Goal: Register for event/course

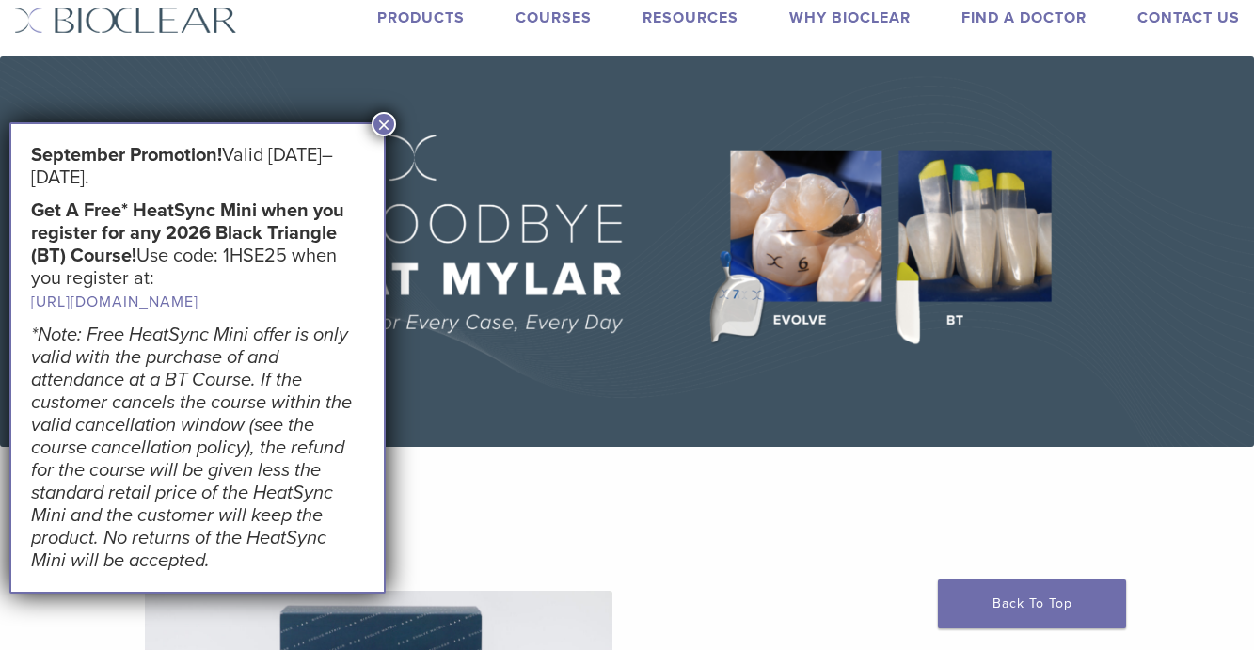
scroll to position [94, 0]
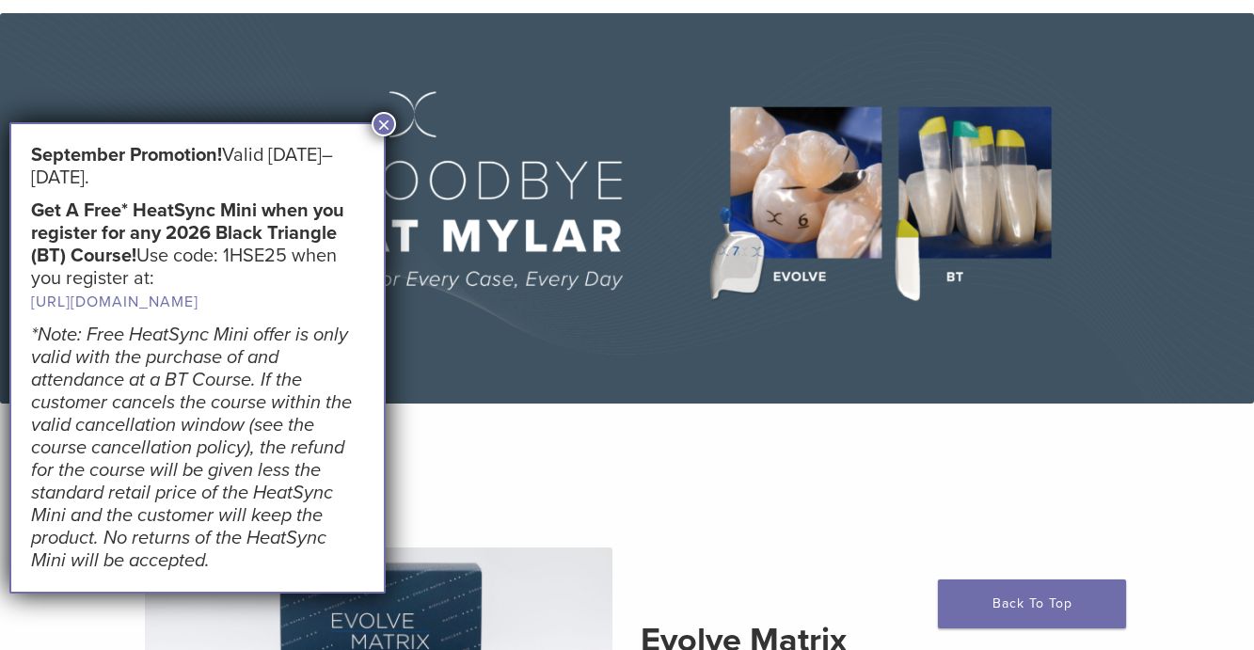
click at [382, 121] on button "×" at bounding box center [384, 124] width 24 height 24
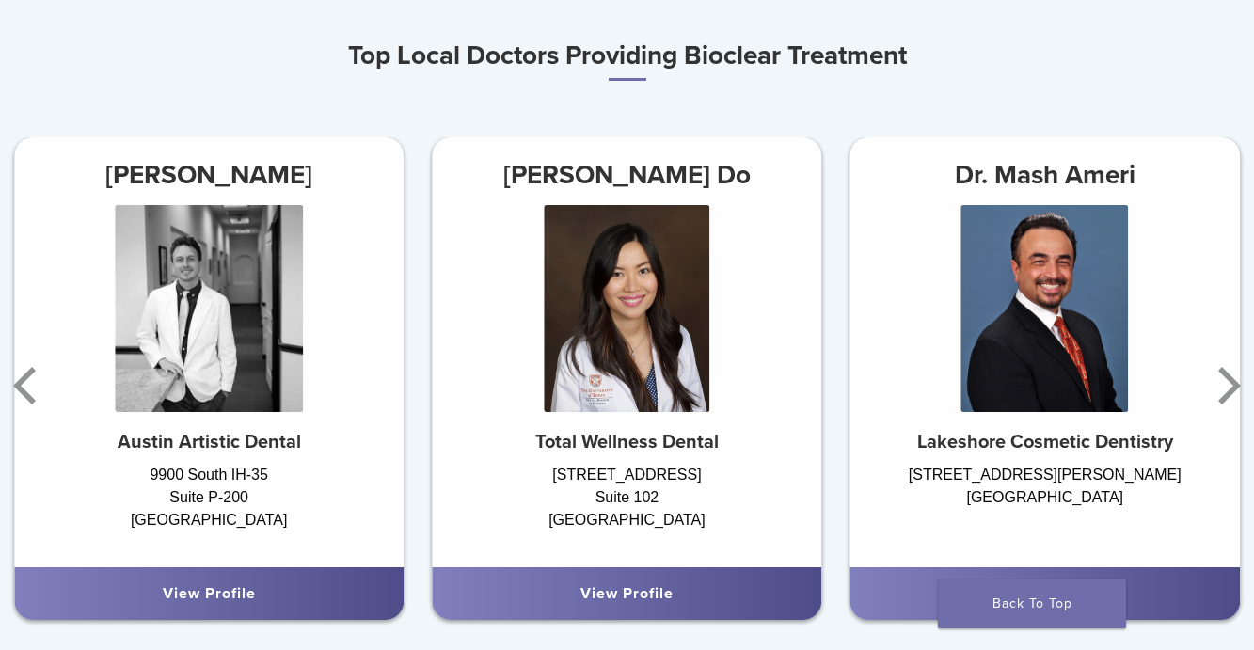
scroll to position [1129, 0]
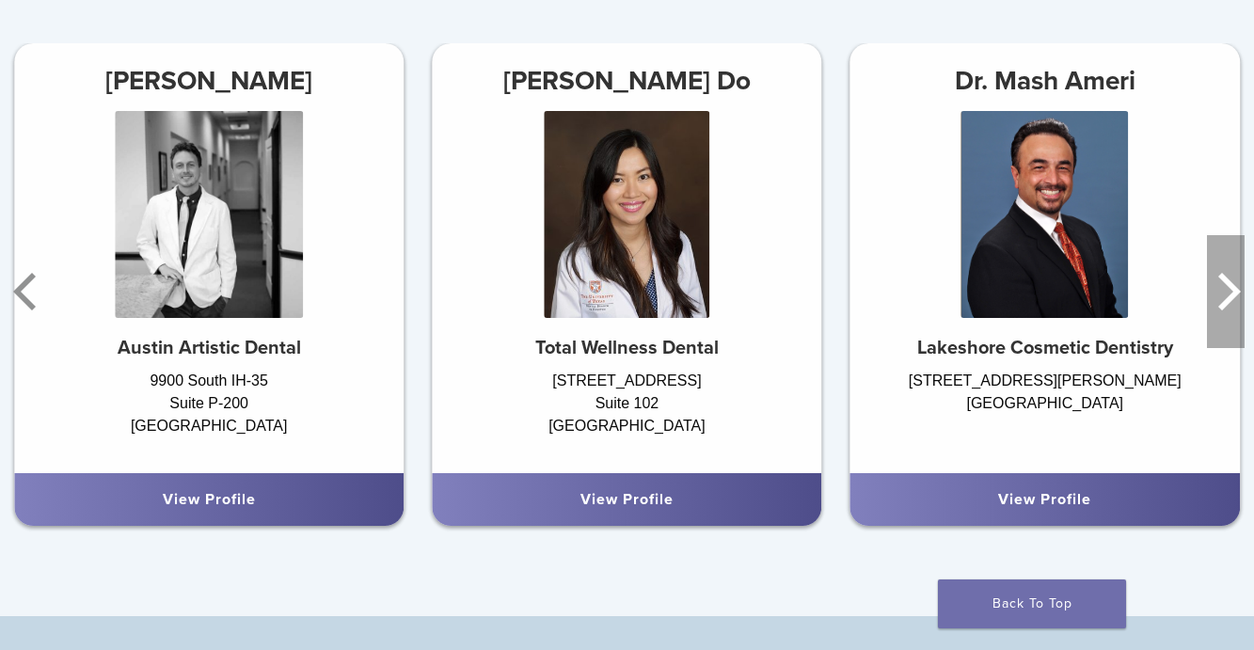
click at [1215, 294] on icon "Next" at bounding box center [1226, 291] width 38 height 113
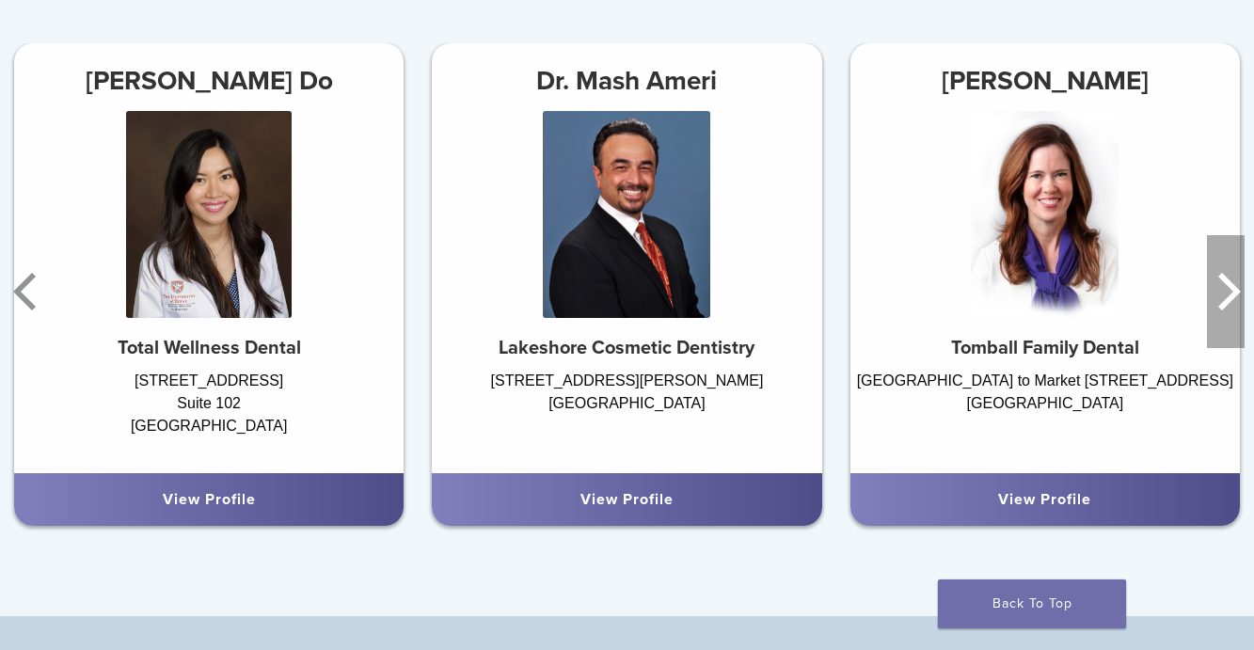
click at [1221, 294] on icon "Next" at bounding box center [1226, 291] width 38 height 113
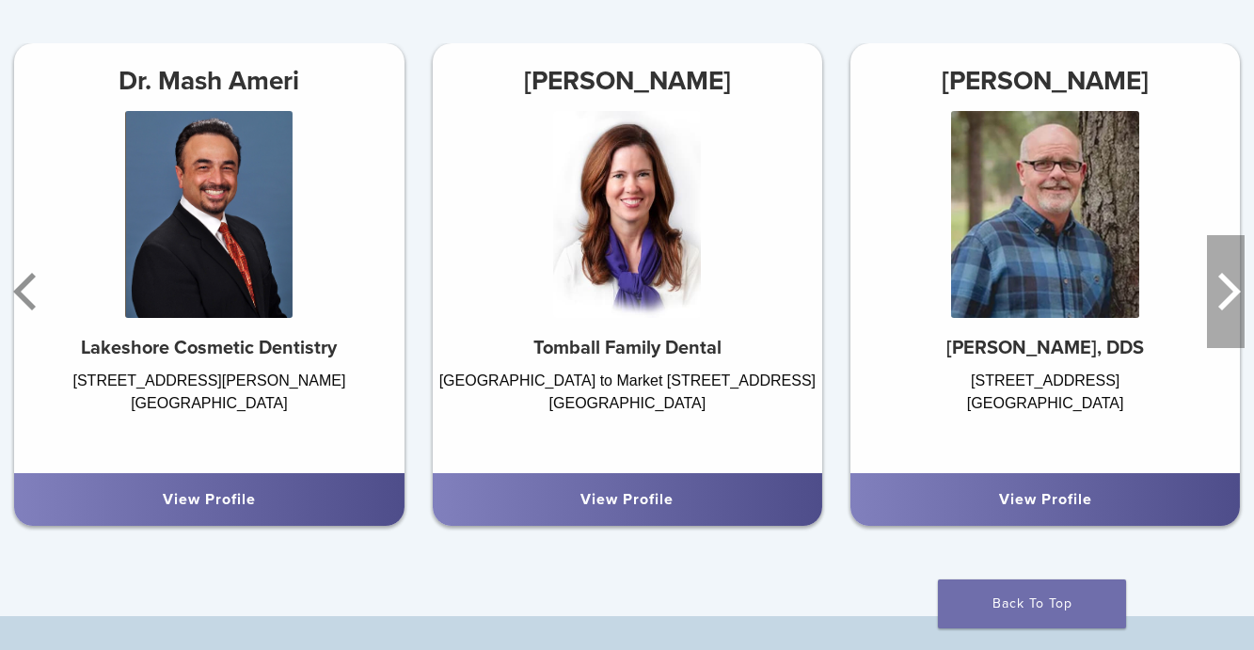
click at [1221, 294] on icon "Next" at bounding box center [1226, 291] width 38 height 113
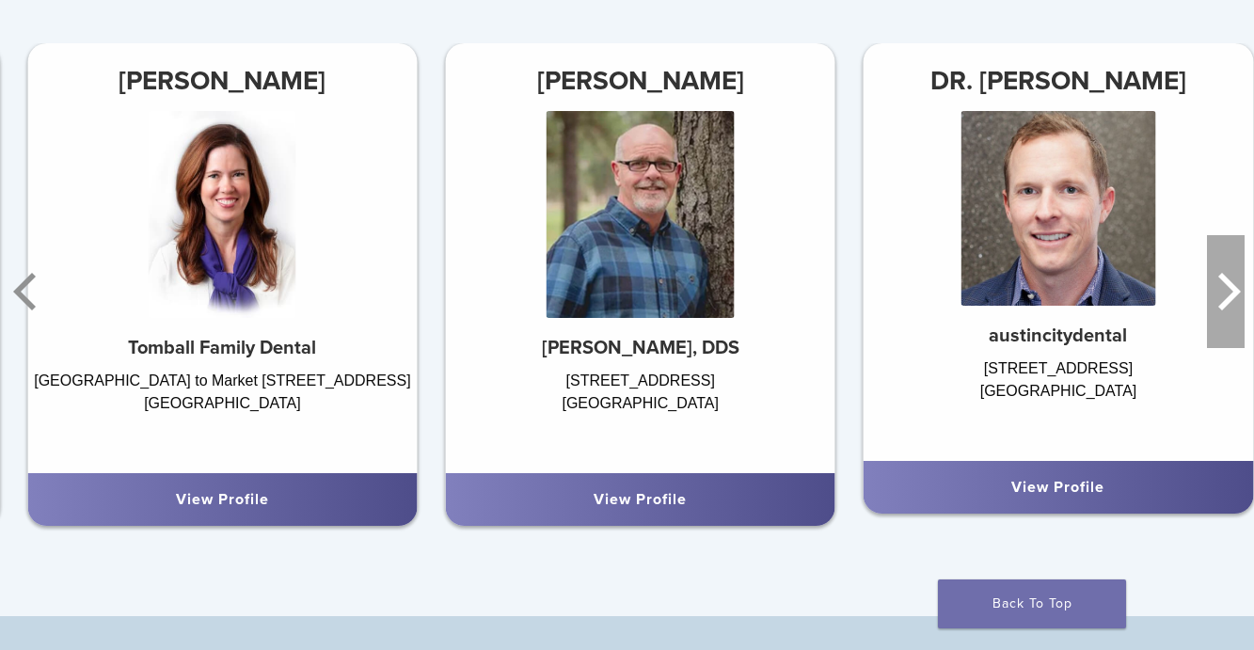
click at [1221, 294] on icon "Next" at bounding box center [1226, 291] width 38 height 113
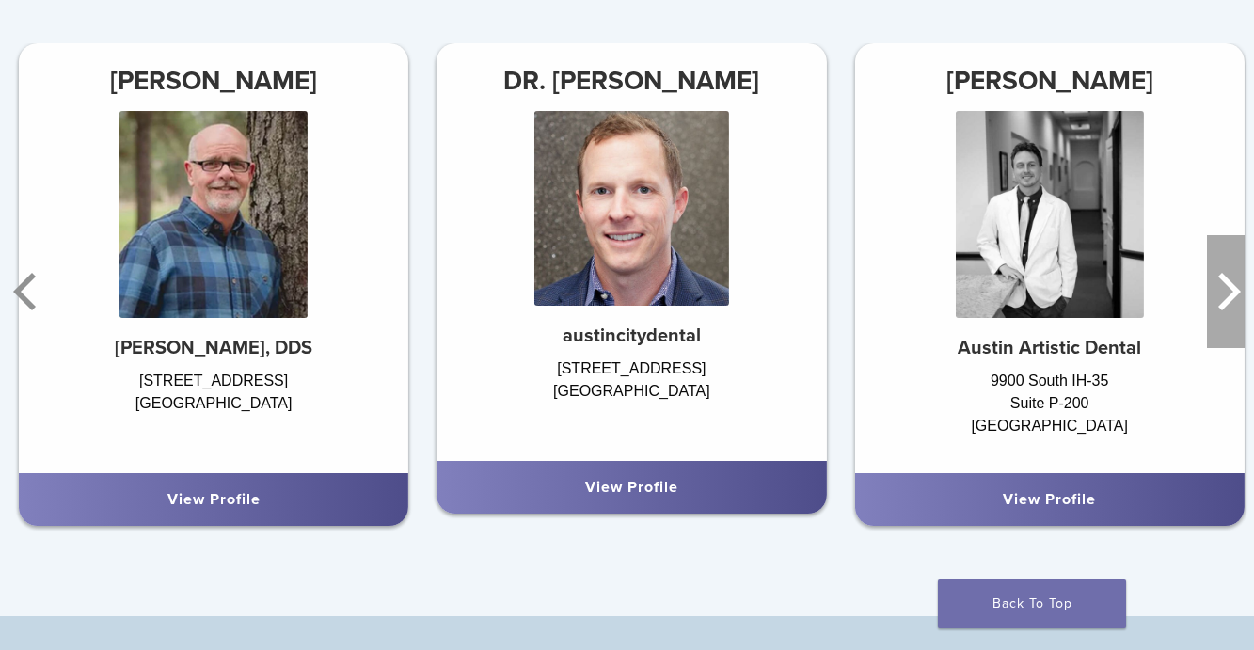
click at [1221, 294] on icon "Next" at bounding box center [1226, 291] width 38 height 113
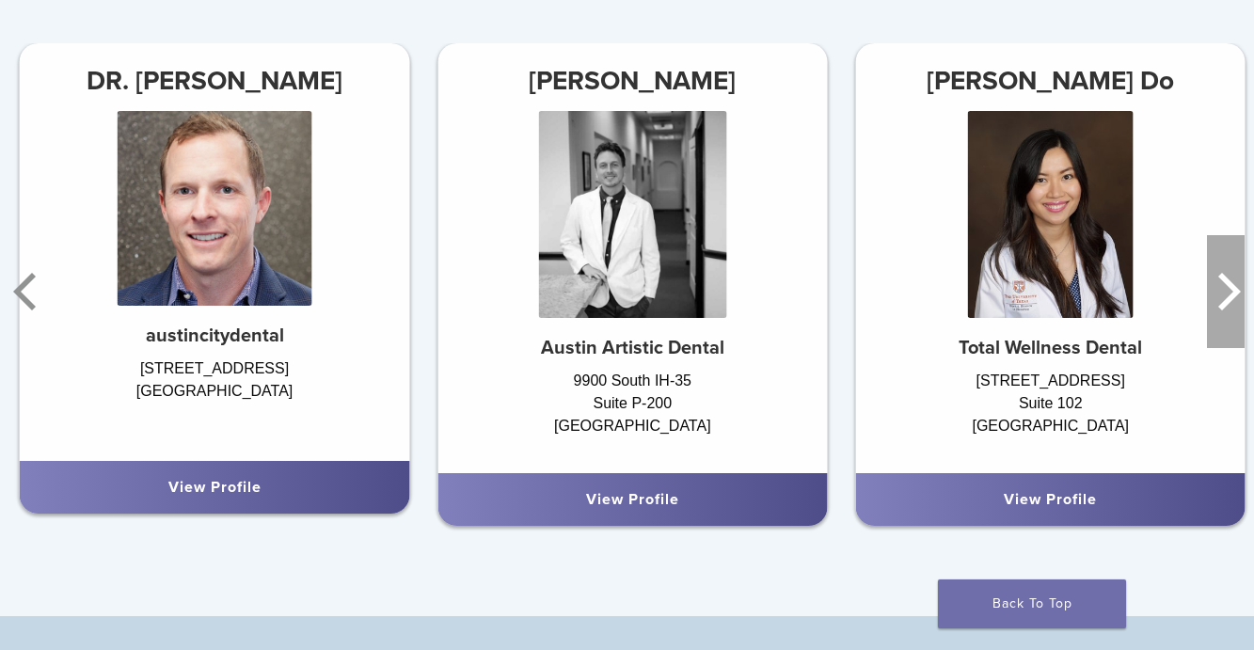
click at [1221, 294] on icon "Next" at bounding box center [1226, 291] width 38 height 113
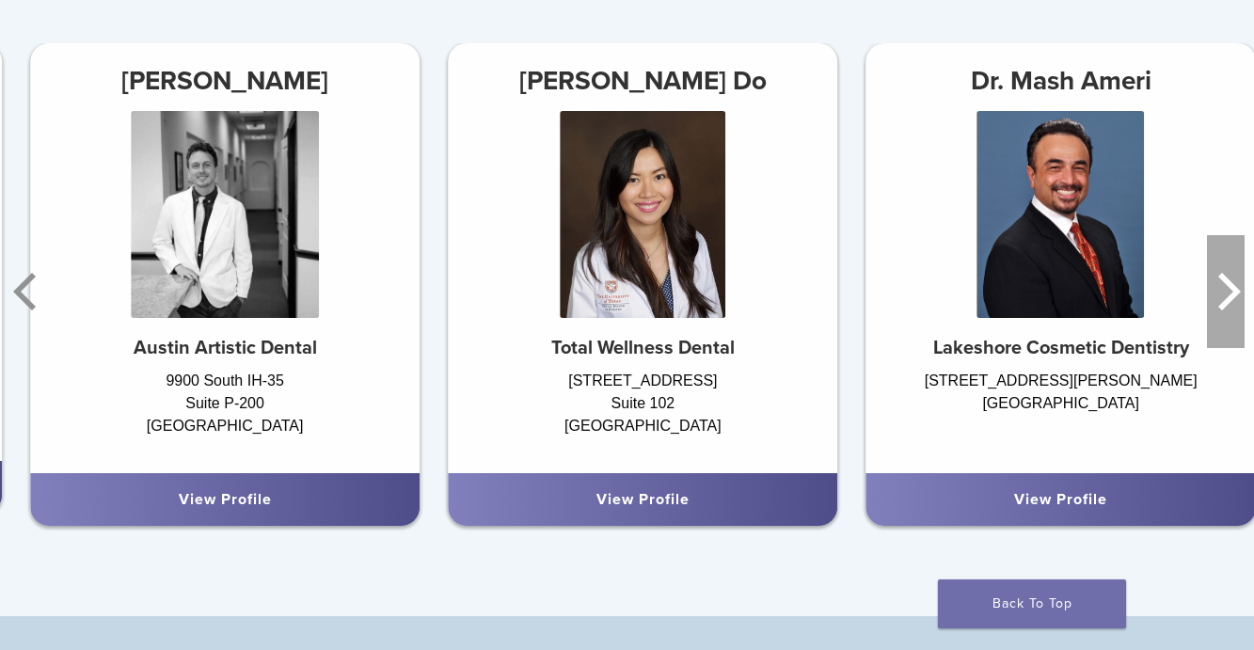
click at [1221, 294] on icon "Next" at bounding box center [1226, 291] width 38 height 113
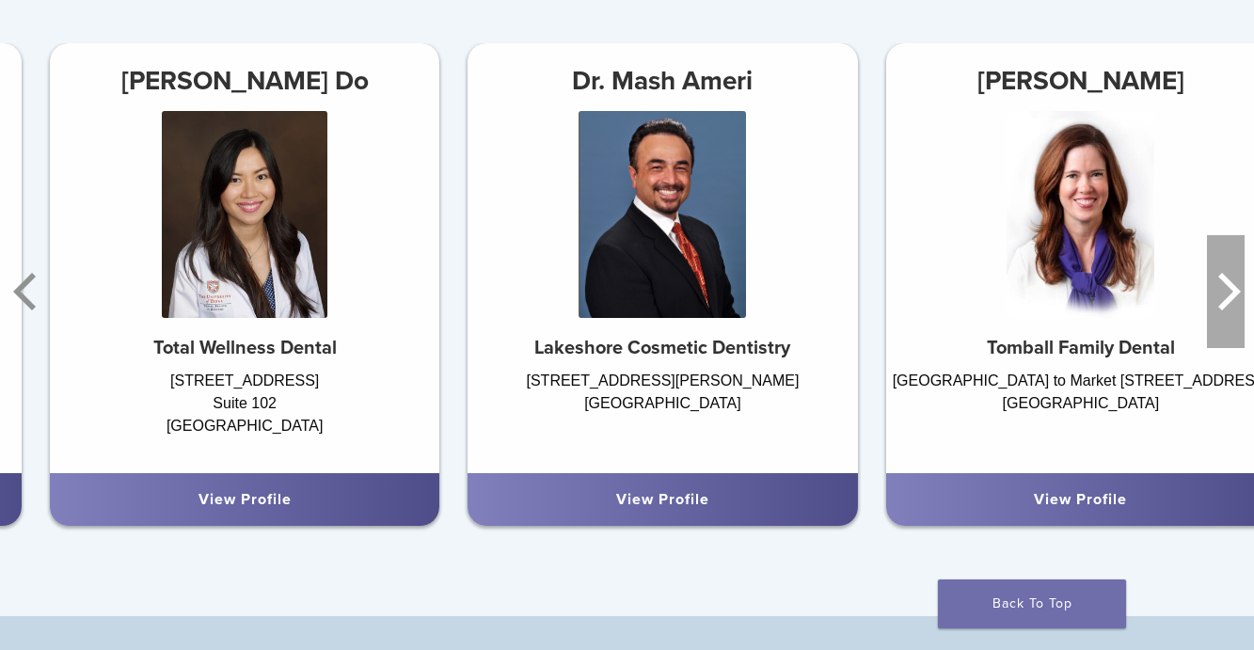
click at [1221, 294] on icon "Next" at bounding box center [1226, 291] width 38 height 113
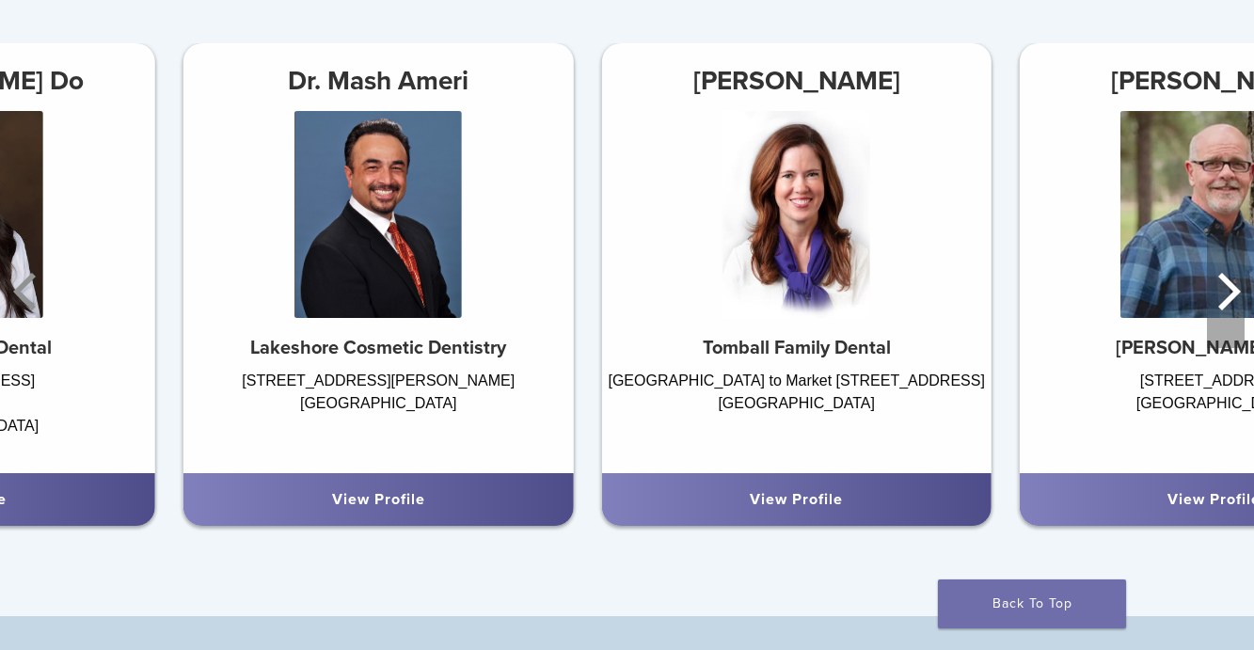
click at [1221, 294] on icon "Next" at bounding box center [1226, 291] width 38 height 113
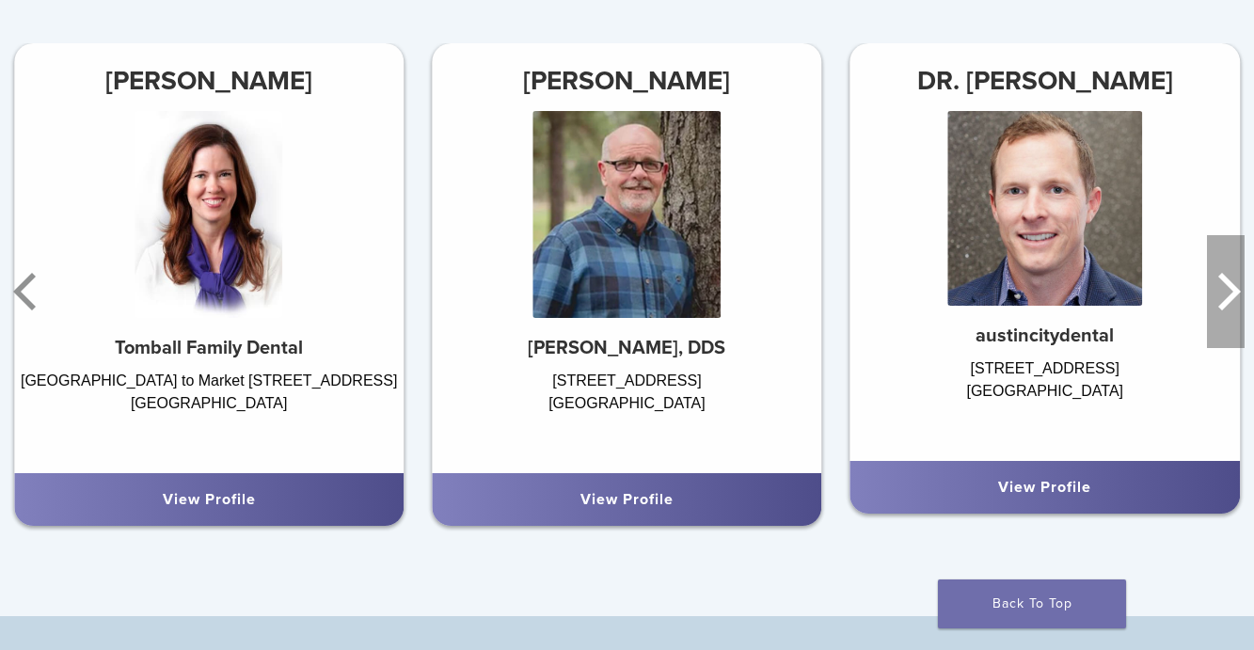
click at [1221, 294] on icon "Next" at bounding box center [1226, 291] width 38 height 113
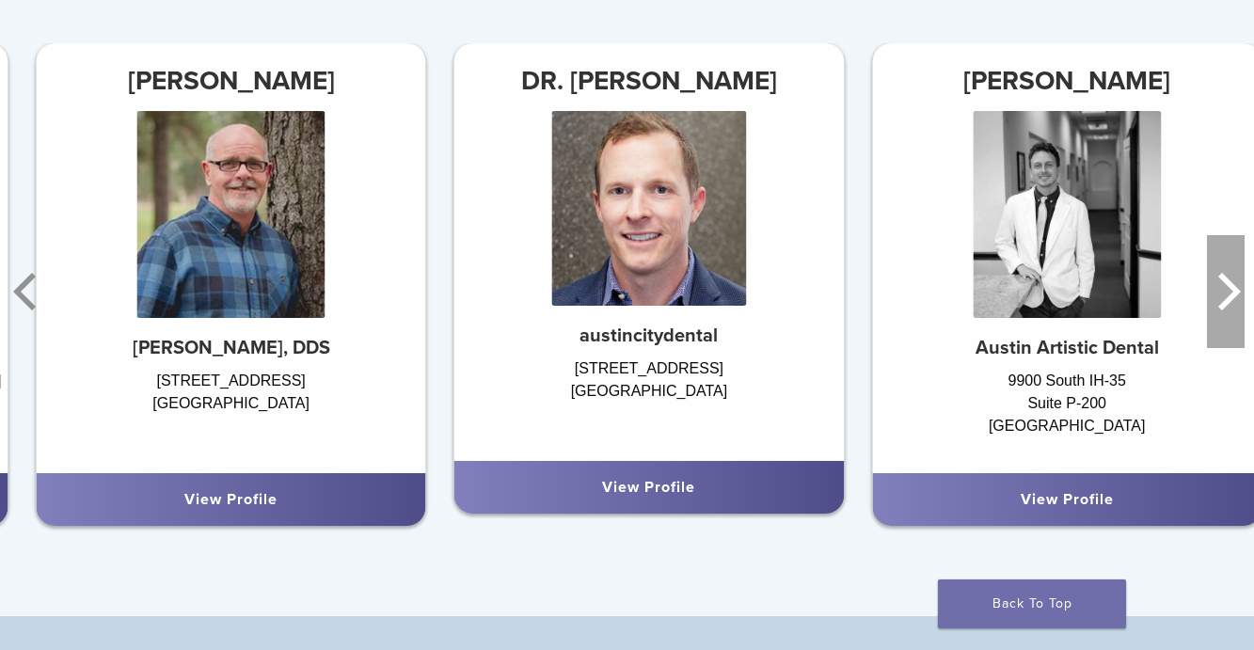
click at [1221, 294] on icon "Next" at bounding box center [1226, 291] width 38 height 113
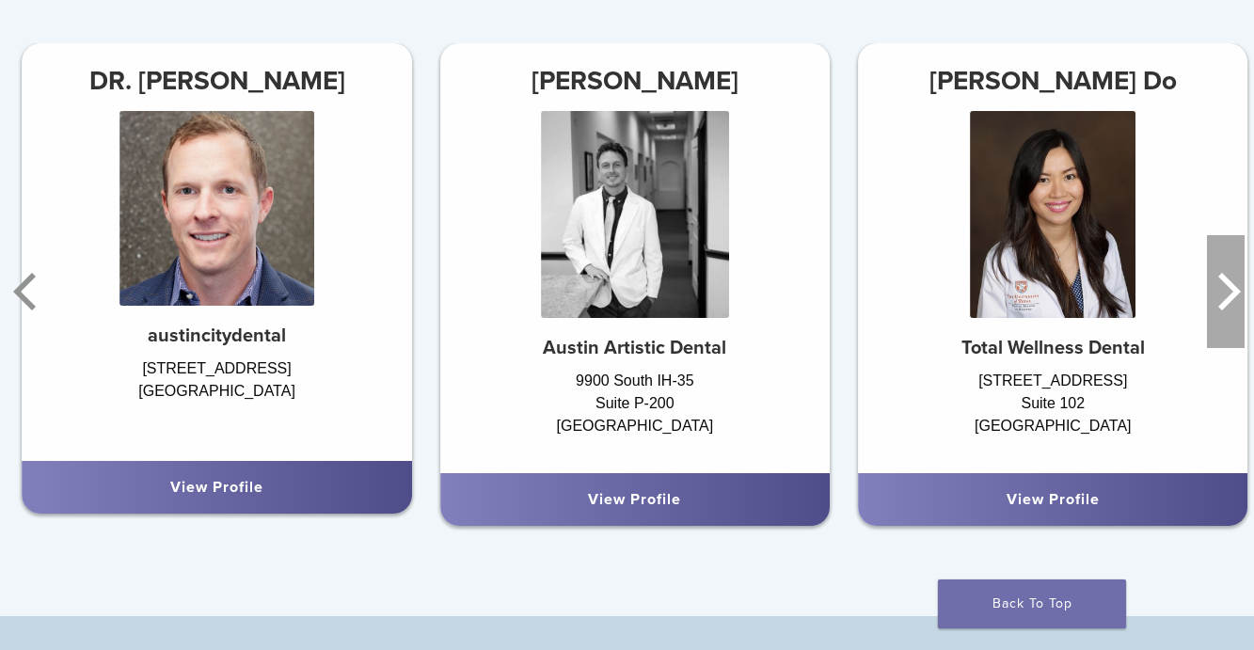
click at [1221, 294] on icon "Next" at bounding box center [1226, 291] width 38 height 113
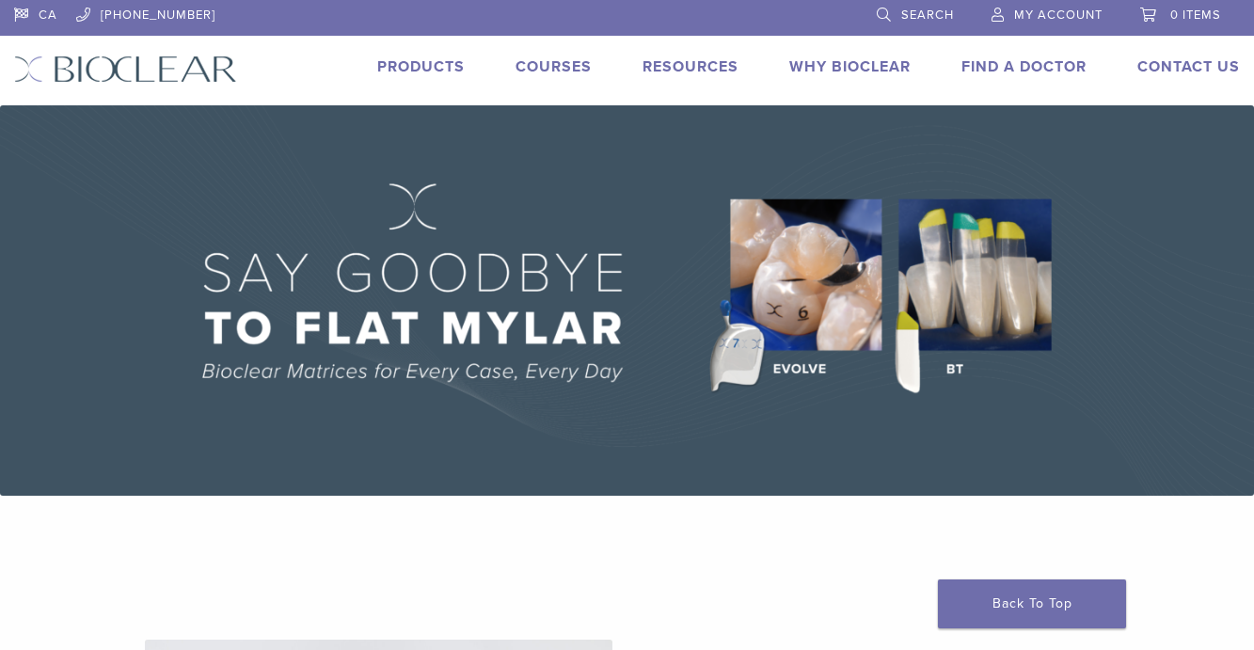
scroll to position [0, 0]
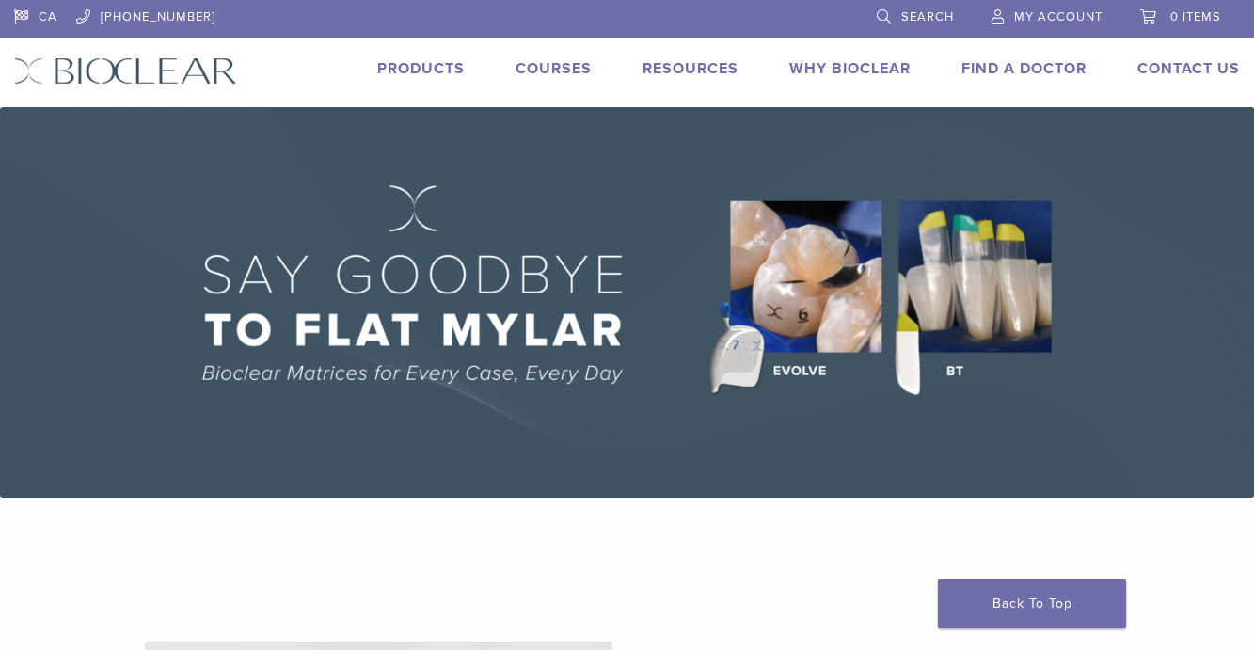
click at [558, 57] on li "Courses" at bounding box center [554, 68] width 76 height 23
click at [559, 74] on link "Courses" at bounding box center [554, 68] width 76 height 19
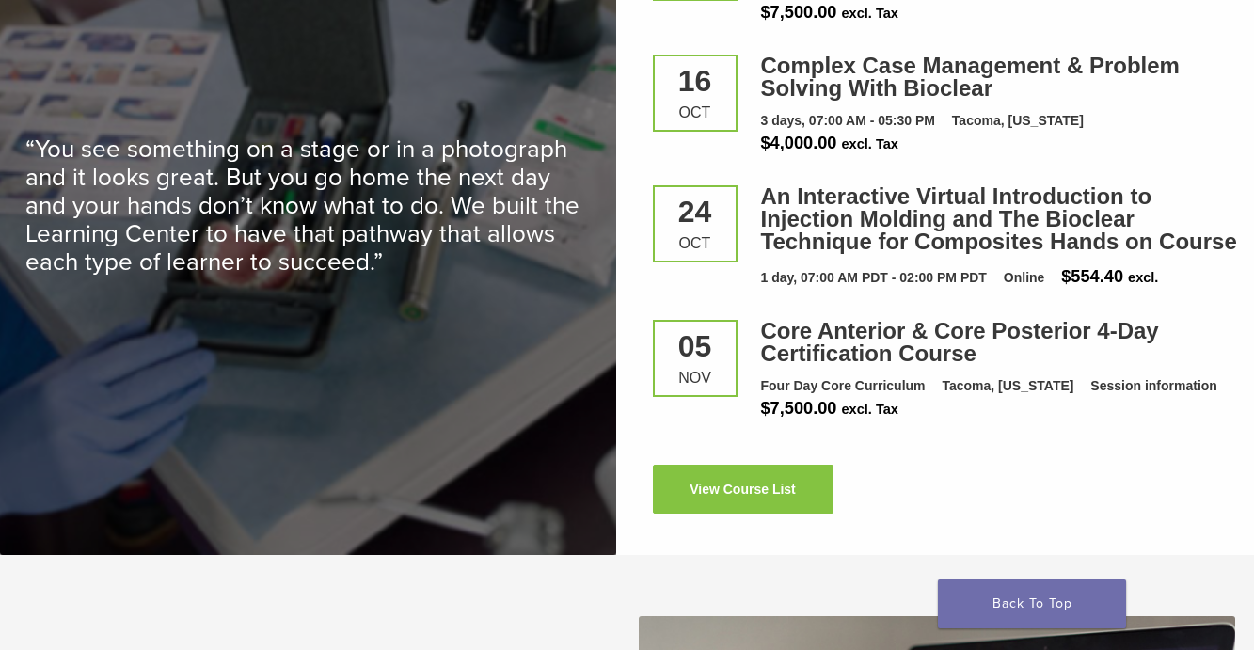
scroll to position [2634, 0]
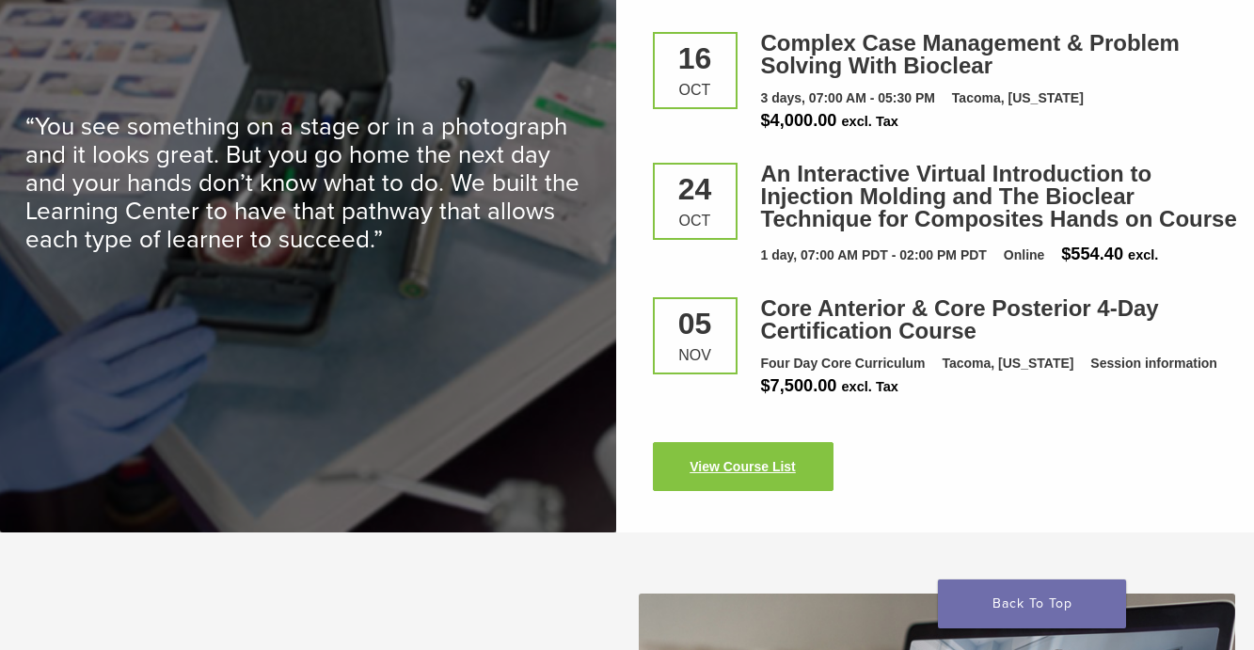
click at [731, 475] on link "View Course List" at bounding box center [743, 466] width 181 height 49
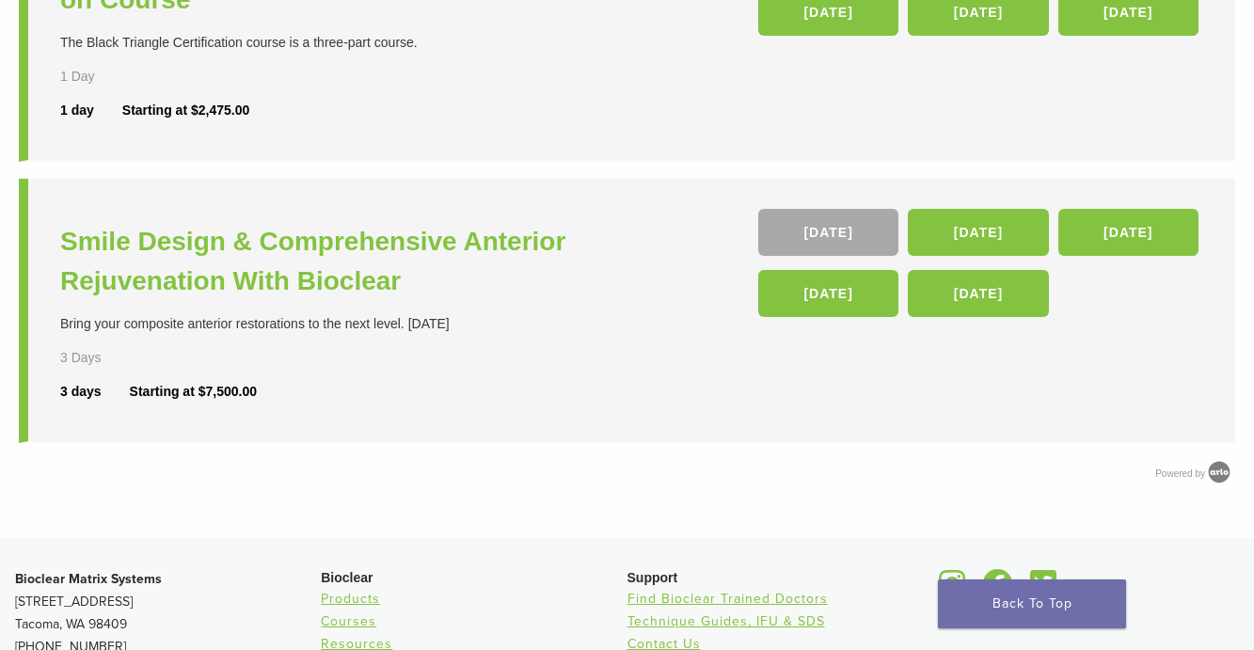
scroll to position [847, 0]
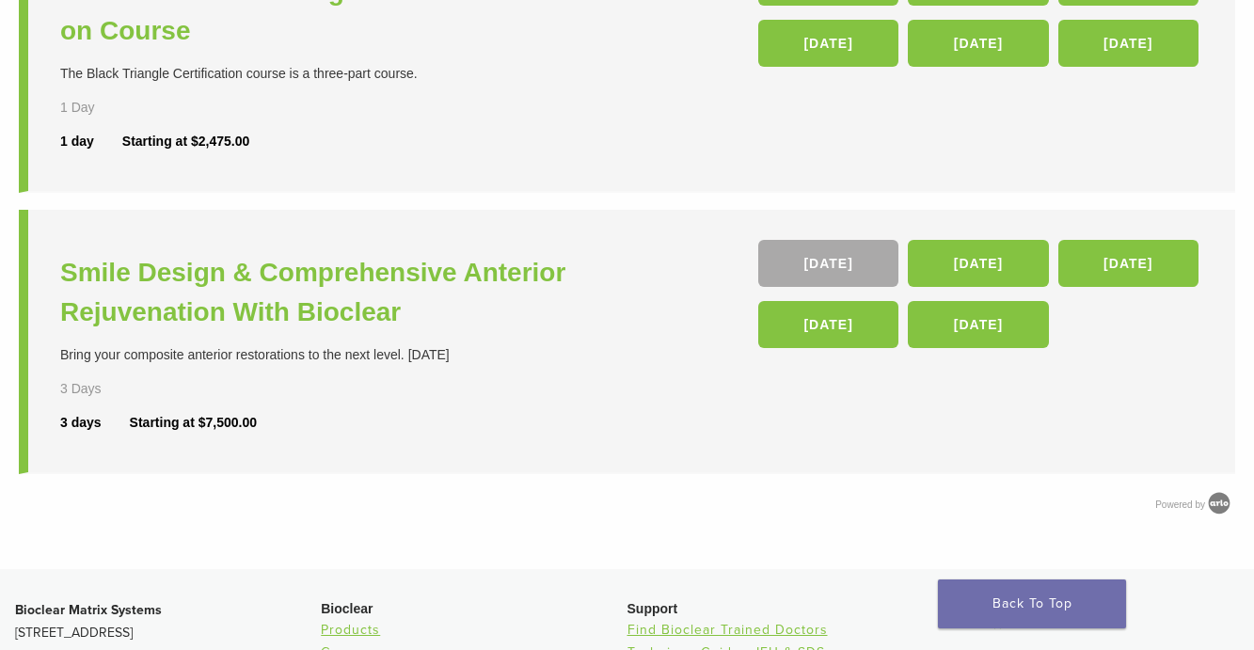
click at [424, 354] on div "Bring your composite anterior restorations to the next level. 27 CE" at bounding box center [346, 355] width 572 height 20
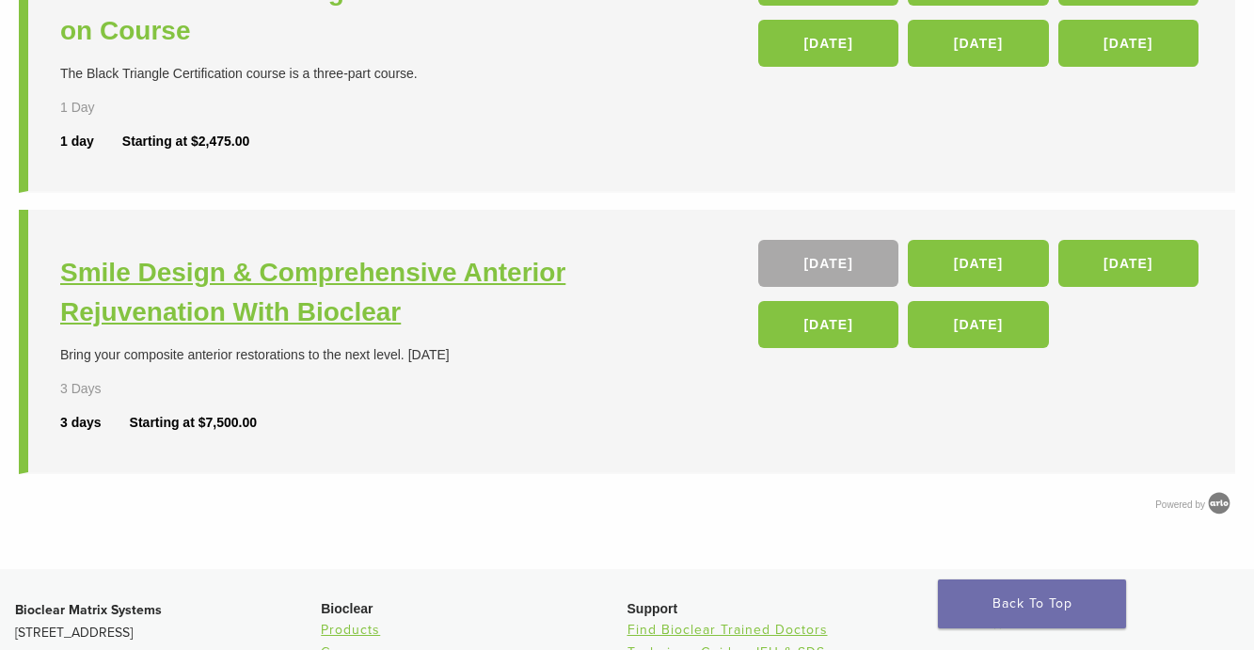
click at [271, 285] on h3 "Smile Design & Comprehensive Anterior Rejuvenation With Bioclear" at bounding box center [346, 292] width 572 height 79
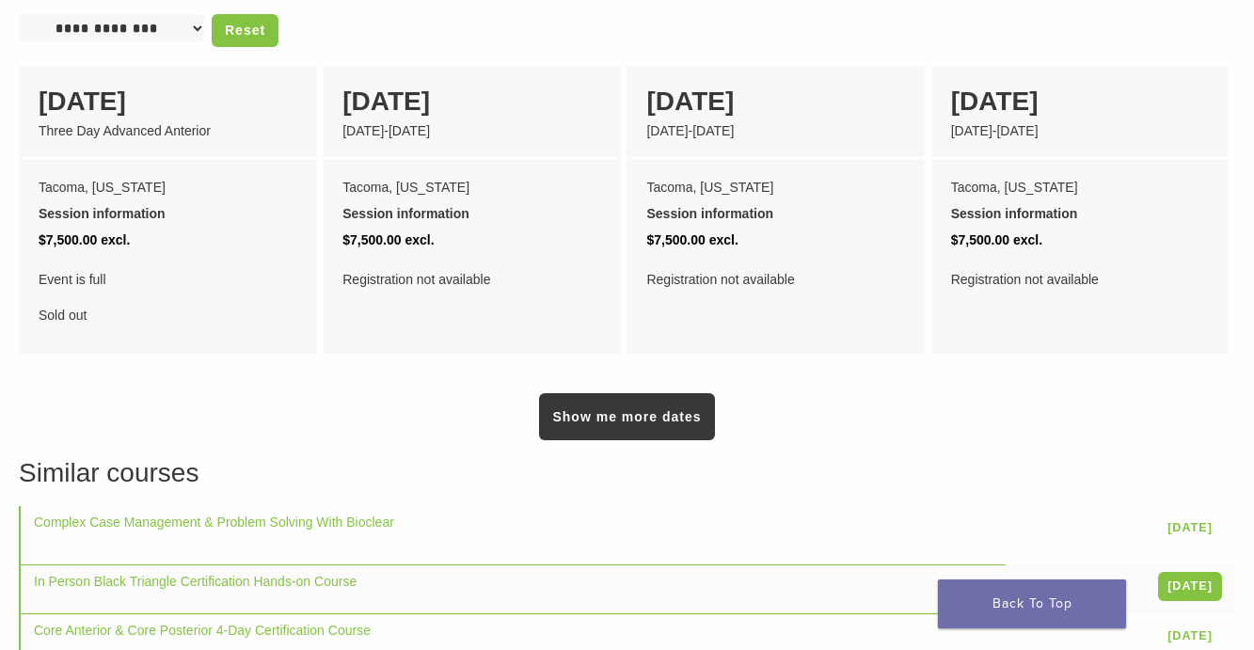
scroll to position [1505, 0]
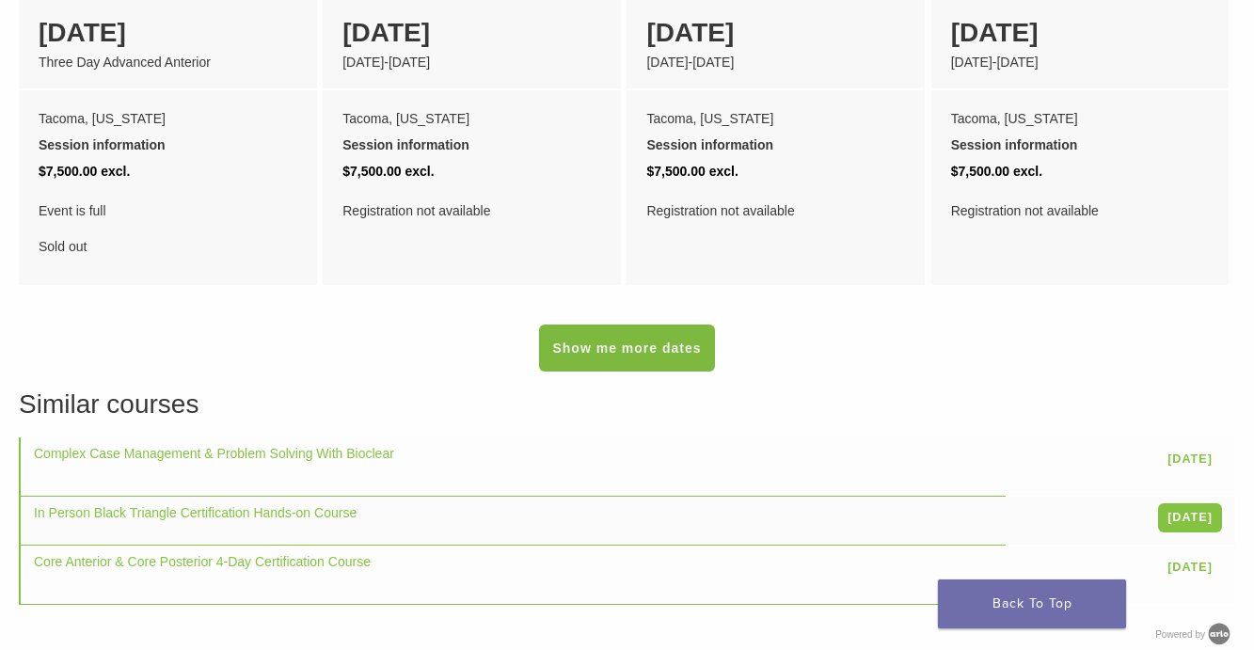
click at [576, 341] on link "Show me more dates" at bounding box center [626, 348] width 175 height 47
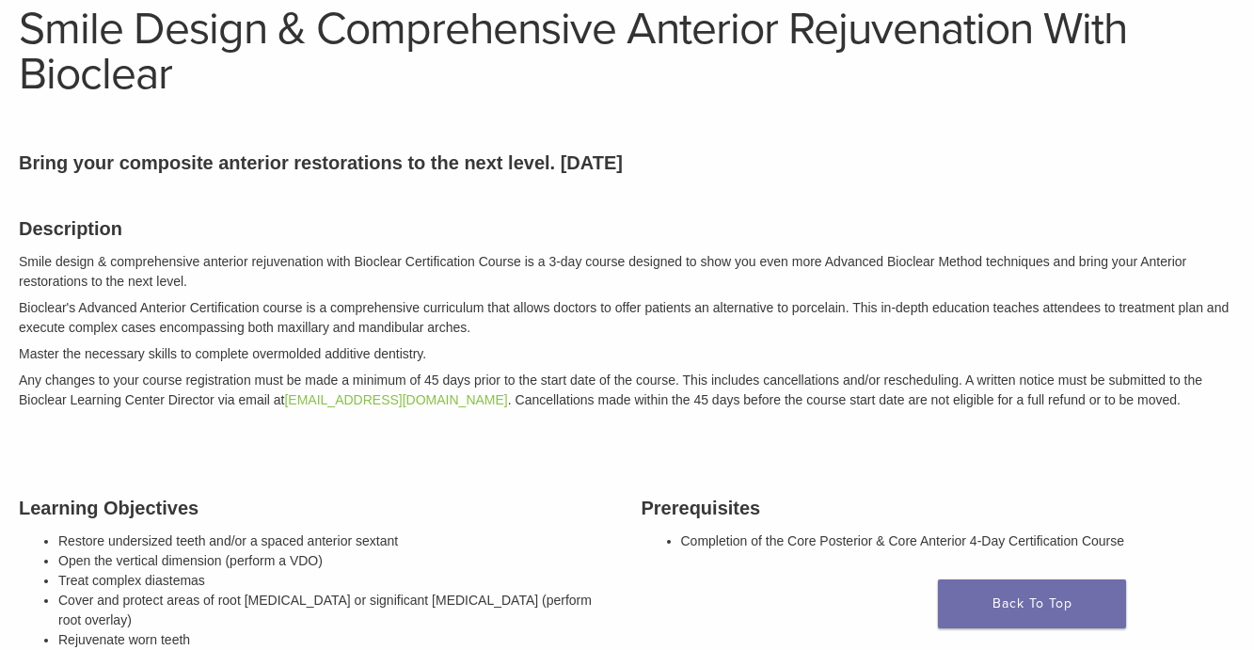
scroll to position [0, 0]
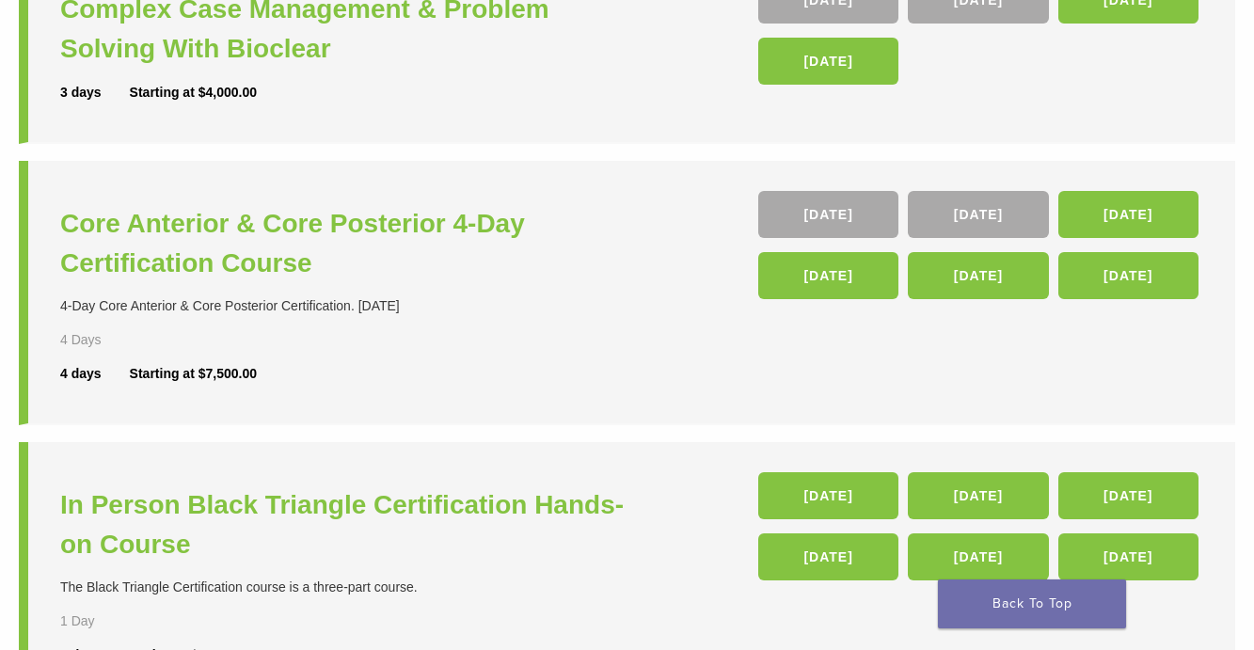
scroll to position [376, 0]
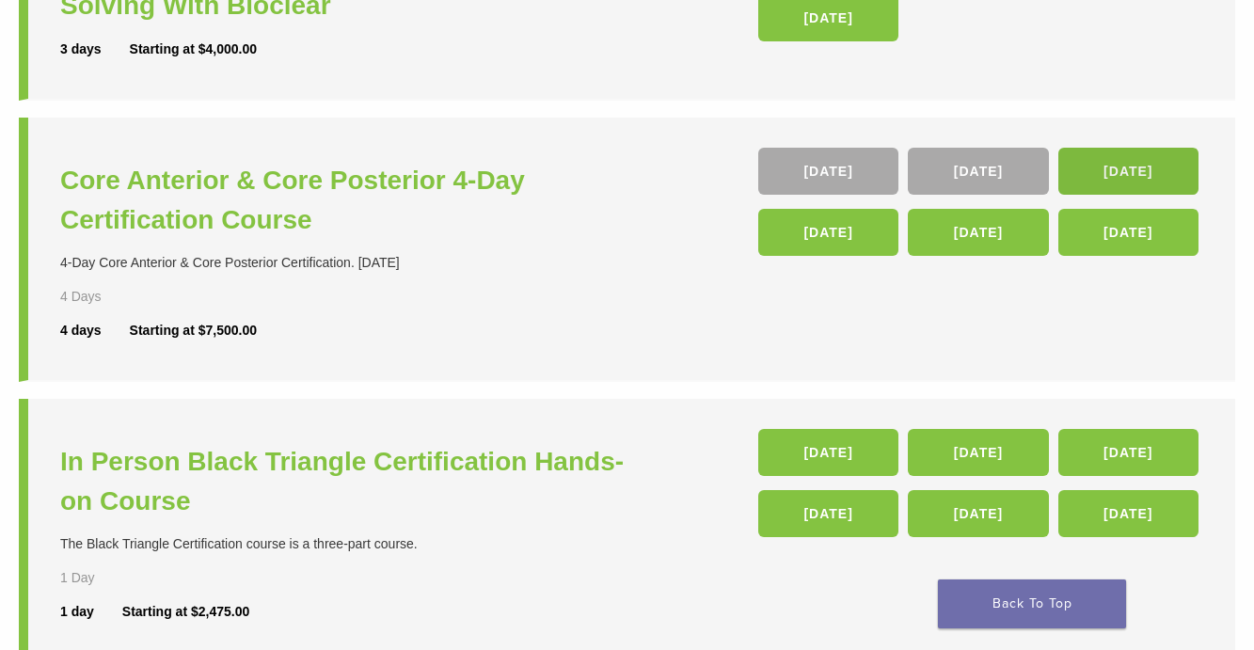
click at [1169, 175] on link "[DATE]" at bounding box center [1128, 171] width 140 height 47
click at [1249, 533] on div "**********" at bounding box center [627, 388] width 1254 height 1304
click at [1190, 327] on li "Core Anterior & Core Posterior 4-Day Certification Course 4-Day Core Anterior &…" at bounding box center [627, 250] width 1217 height 264
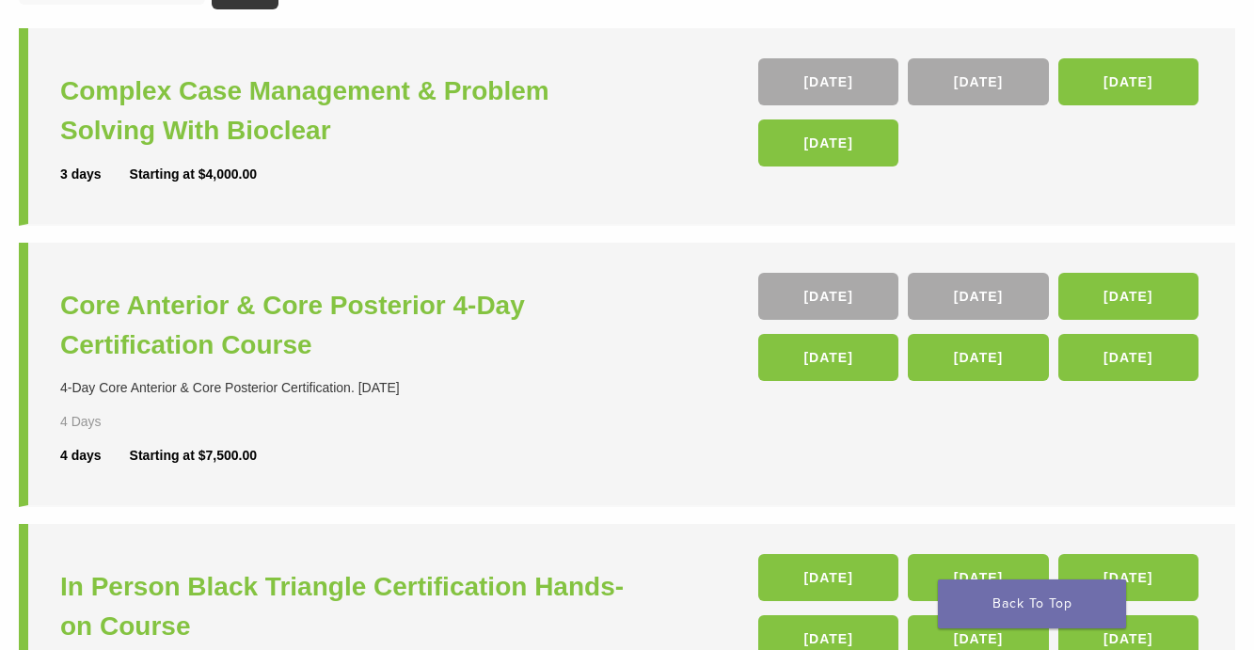
scroll to position [0, 0]
